Goal: Transaction & Acquisition: Obtain resource

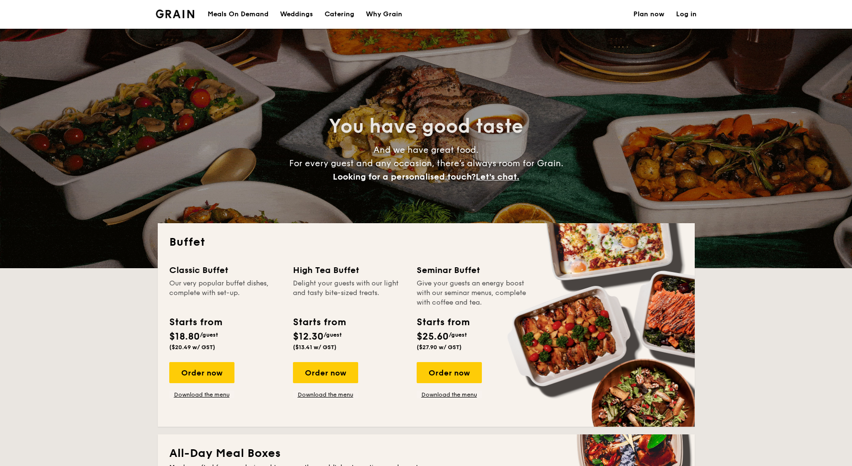
select select
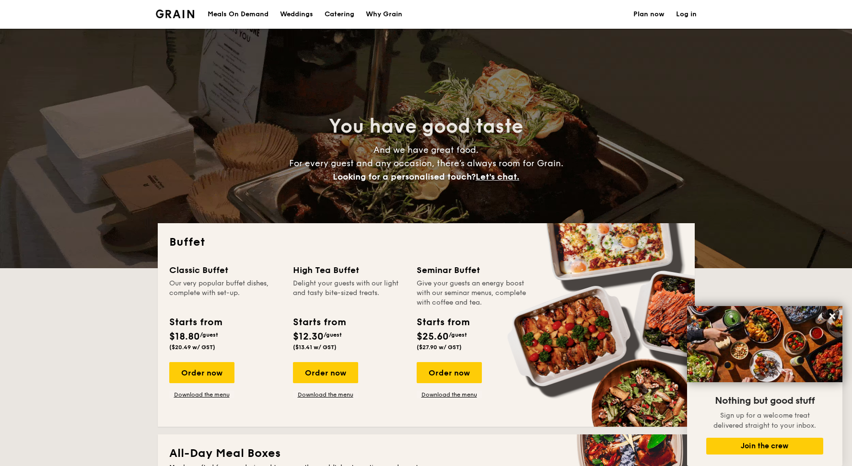
click at [244, 14] on div "Meals On Demand" at bounding box center [237, 14] width 61 height 29
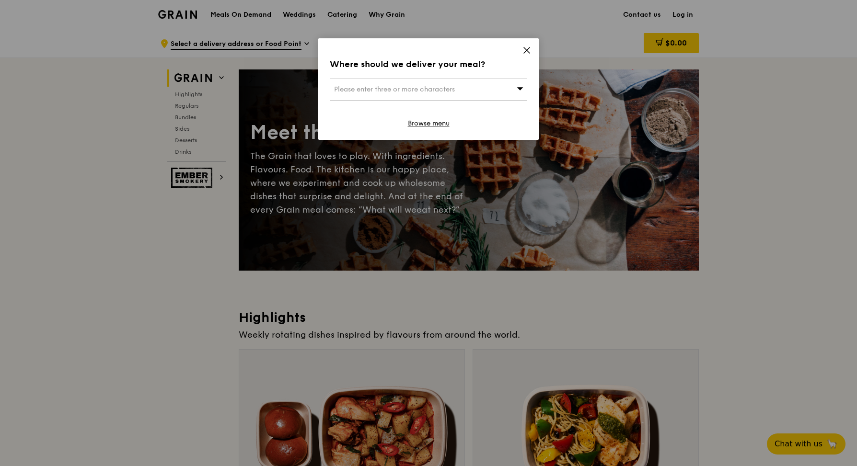
click at [522, 54] on icon at bounding box center [526, 50] width 9 height 9
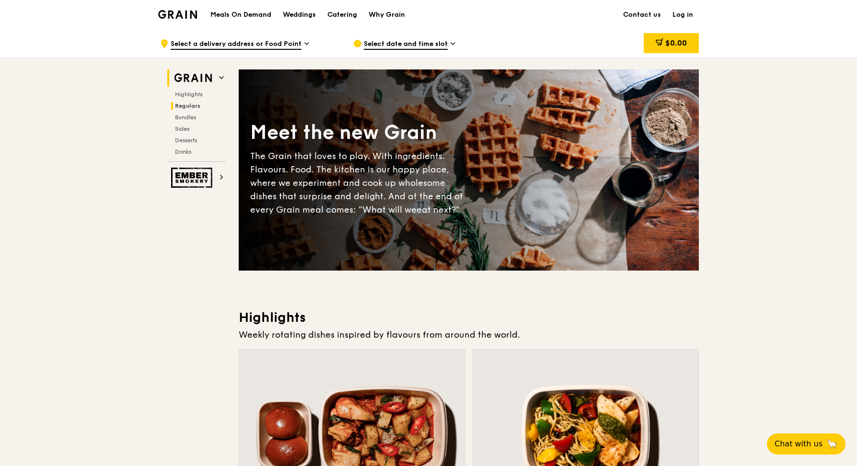
click at [191, 105] on span "Regulars" at bounding box center [187, 106] width 25 height 7
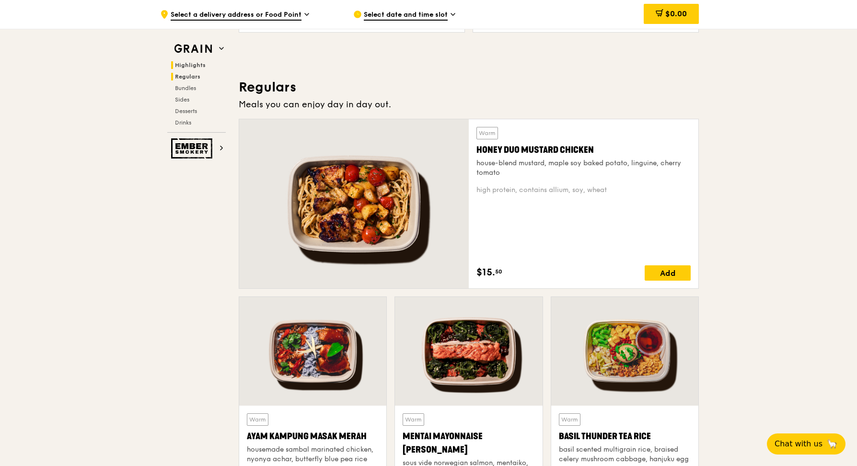
scroll to position [631, 0]
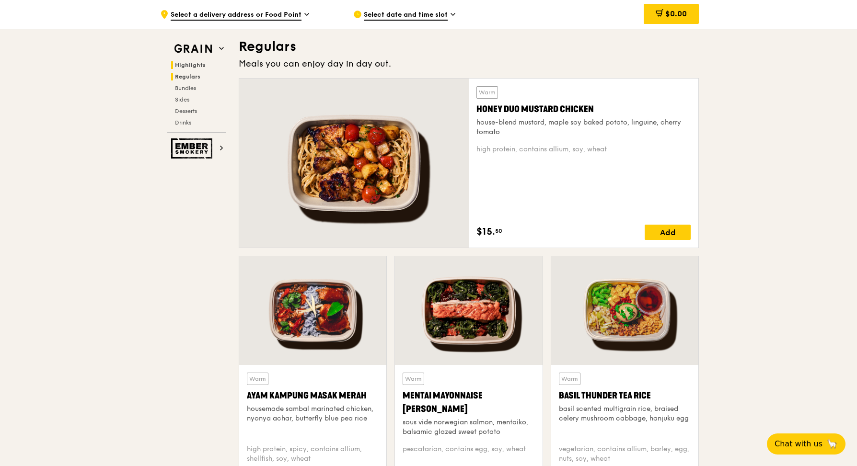
click at [184, 62] on span "Highlights" at bounding box center [190, 65] width 31 height 7
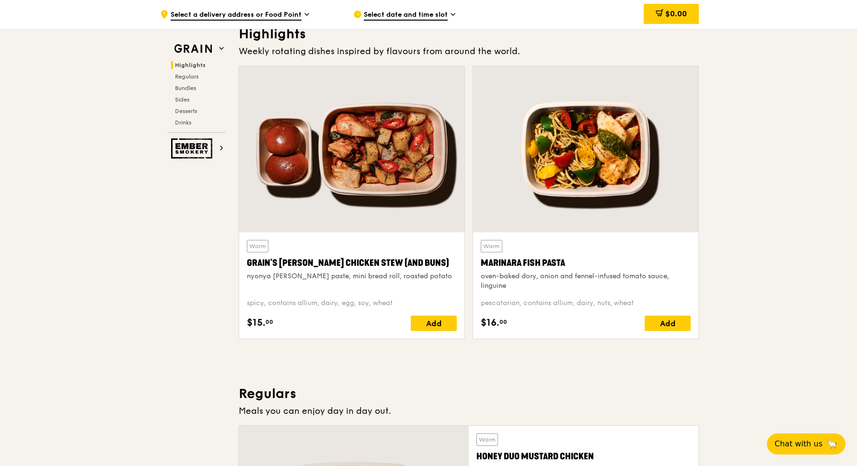
scroll to position [270, 0]
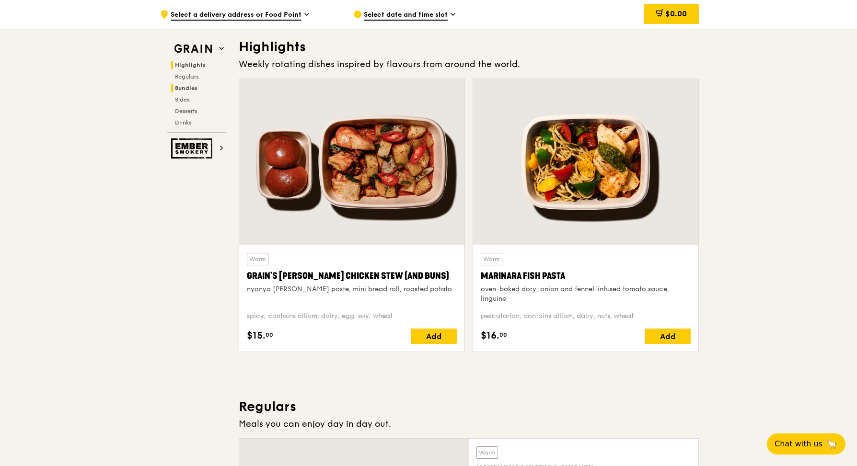
click at [189, 88] on span "Bundles" at bounding box center [186, 88] width 23 height 7
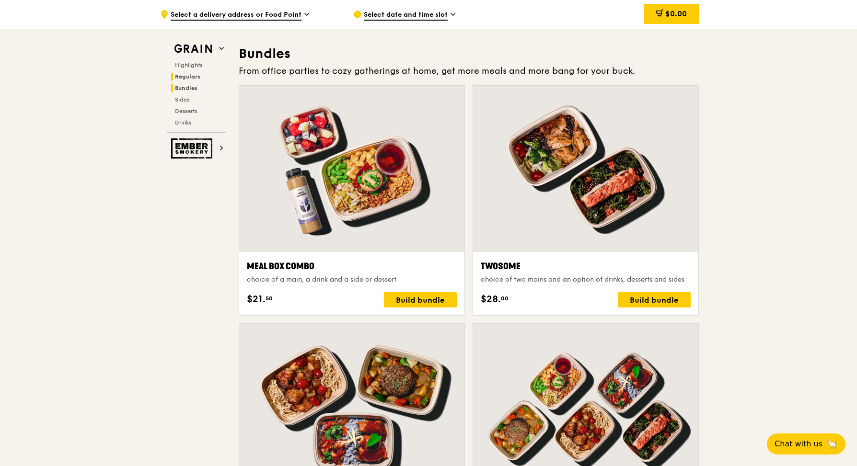
scroll to position [1380, 0]
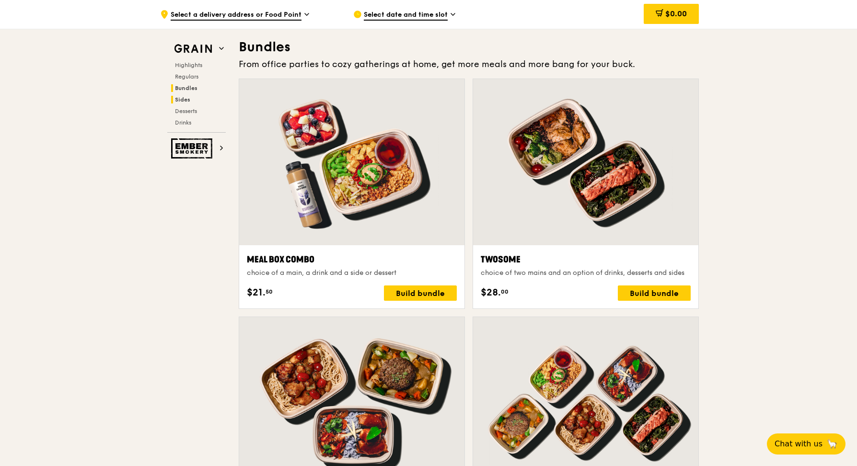
click at [185, 98] on span "Sides" at bounding box center [182, 99] width 15 height 7
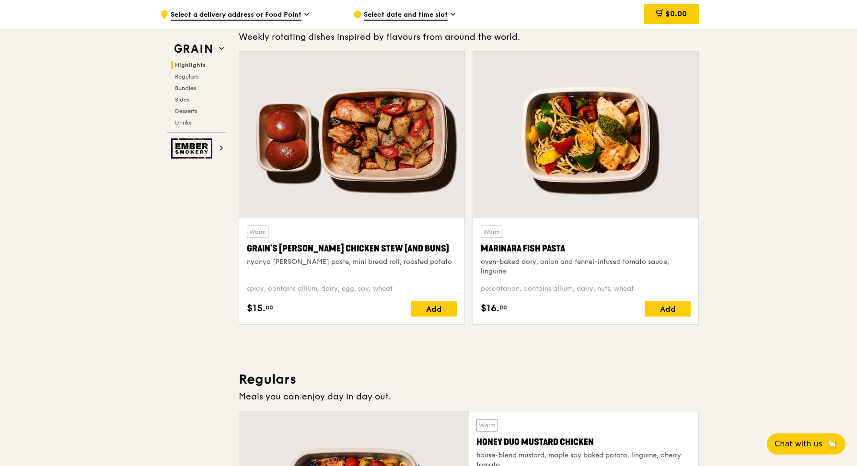
scroll to position [0, 0]
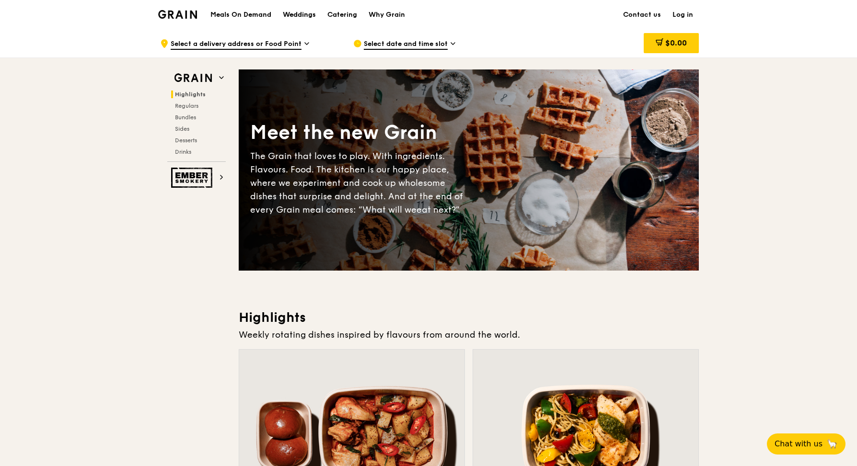
click at [288, 17] on div "Weddings" at bounding box center [299, 14] width 33 height 29
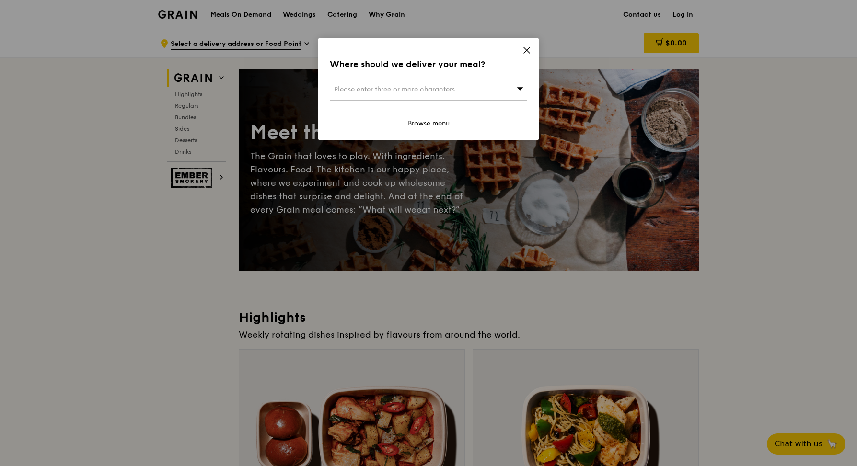
click at [521, 49] on div "Where should we deliver your meal? Please enter three or more characters Browse…" at bounding box center [428, 89] width 220 height 102
click at [518, 46] on div "Where should we deliver your meal? Please enter three or more characters Browse…" at bounding box center [428, 89] width 220 height 102
drag, startPoint x: 518, startPoint y: 46, endPoint x: 524, endPoint y: 48, distance: 6.5
click at [524, 48] on icon at bounding box center [526, 50] width 9 height 9
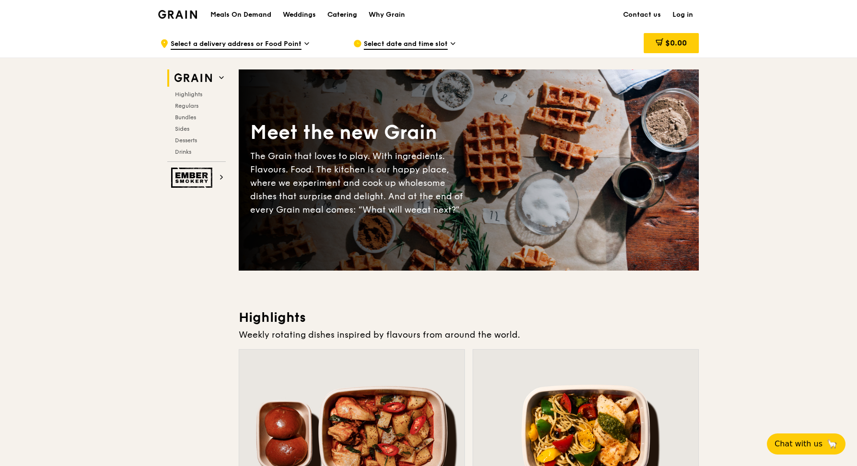
click at [351, 16] on div "Catering" at bounding box center [342, 14] width 30 height 29
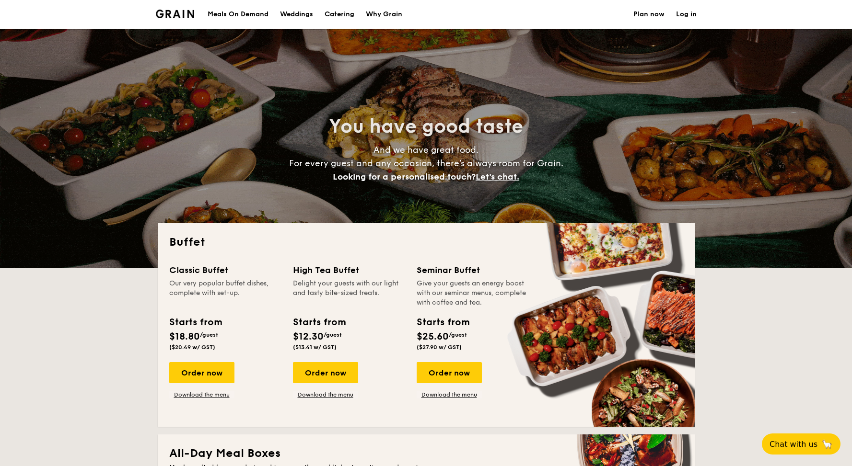
select select
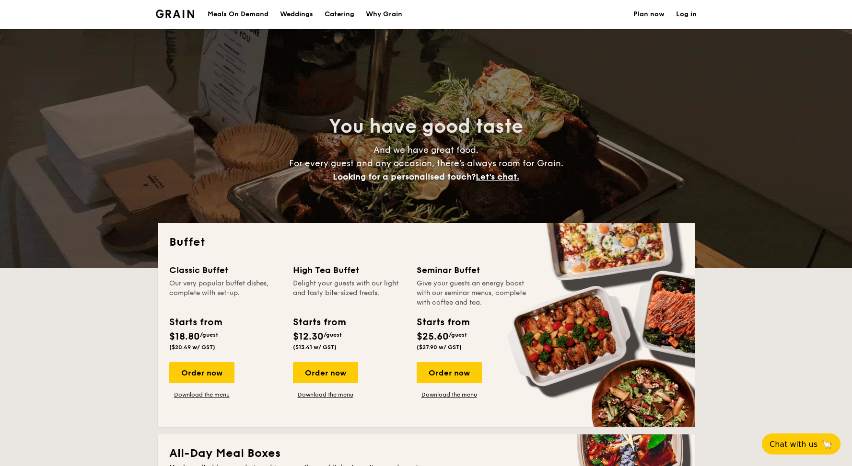
click at [298, 16] on div "Weddings" at bounding box center [296, 14] width 33 height 29
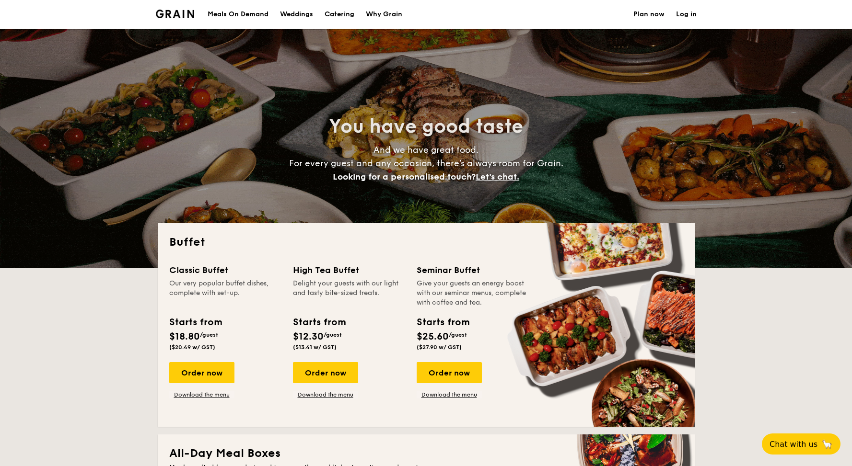
select select
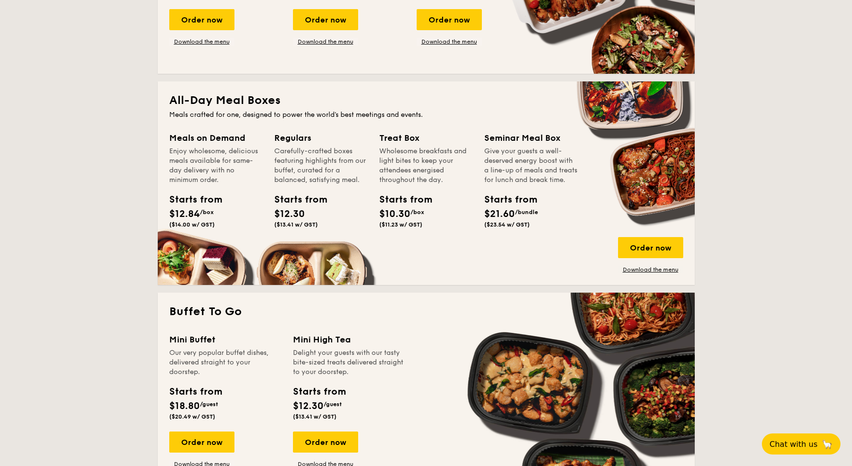
scroll to position [407, 0]
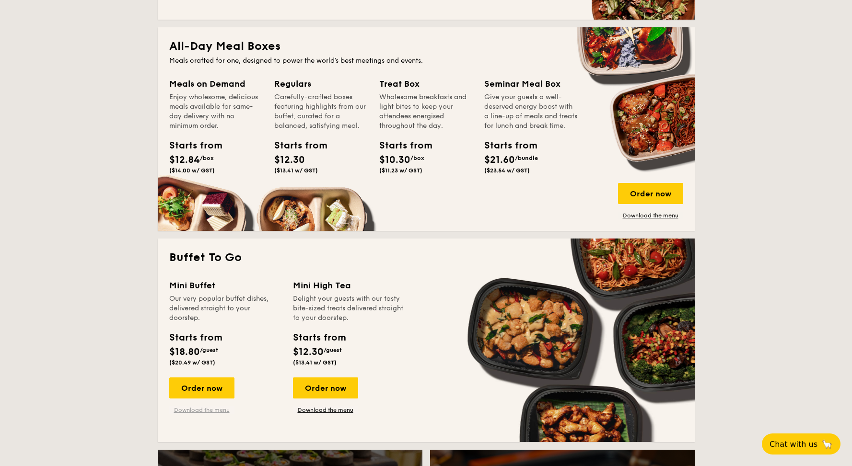
click at [189, 411] on link "Download the menu" at bounding box center [201, 410] width 65 height 8
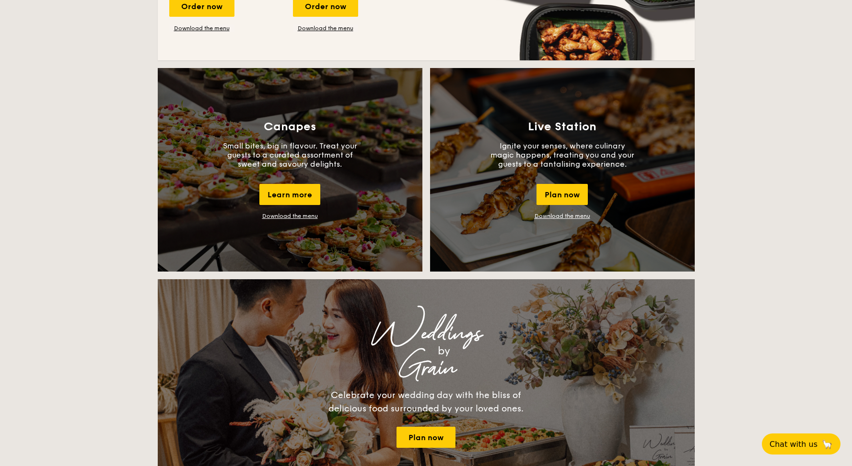
scroll to position [791, 0]
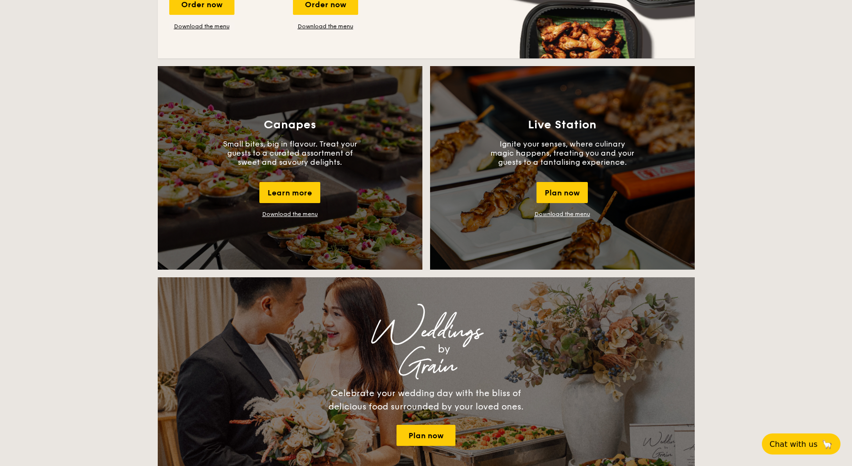
click at [285, 215] on link "Download the menu" at bounding box center [290, 214] width 56 height 7
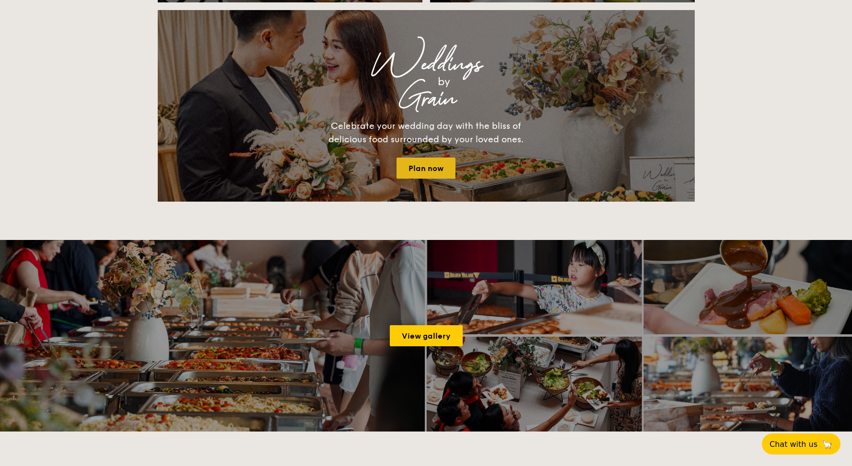
scroll to position [1059, 0]
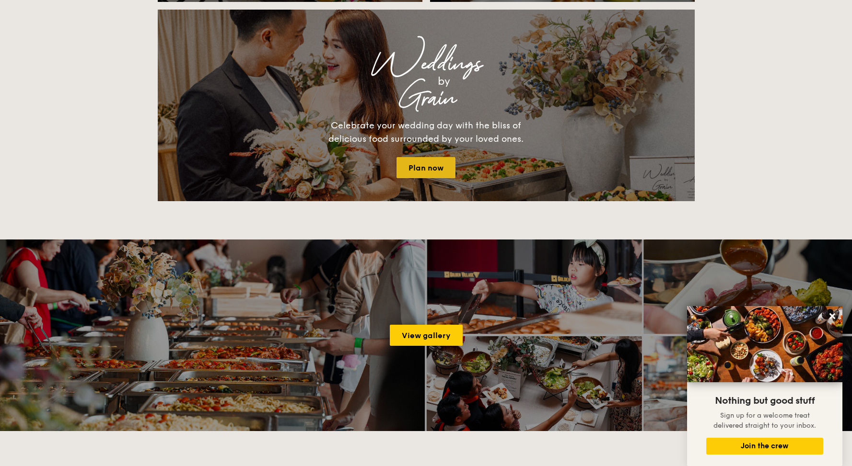
click at [439, 173] on link "Plan now" at bounding box center [425, 167] width 59 height 21
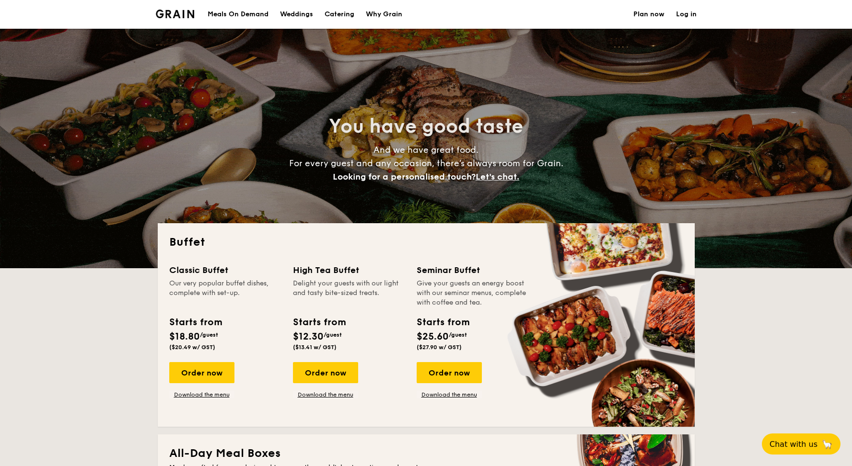
select select
